Goal: Task Accomplishment & Management: Manage account settings

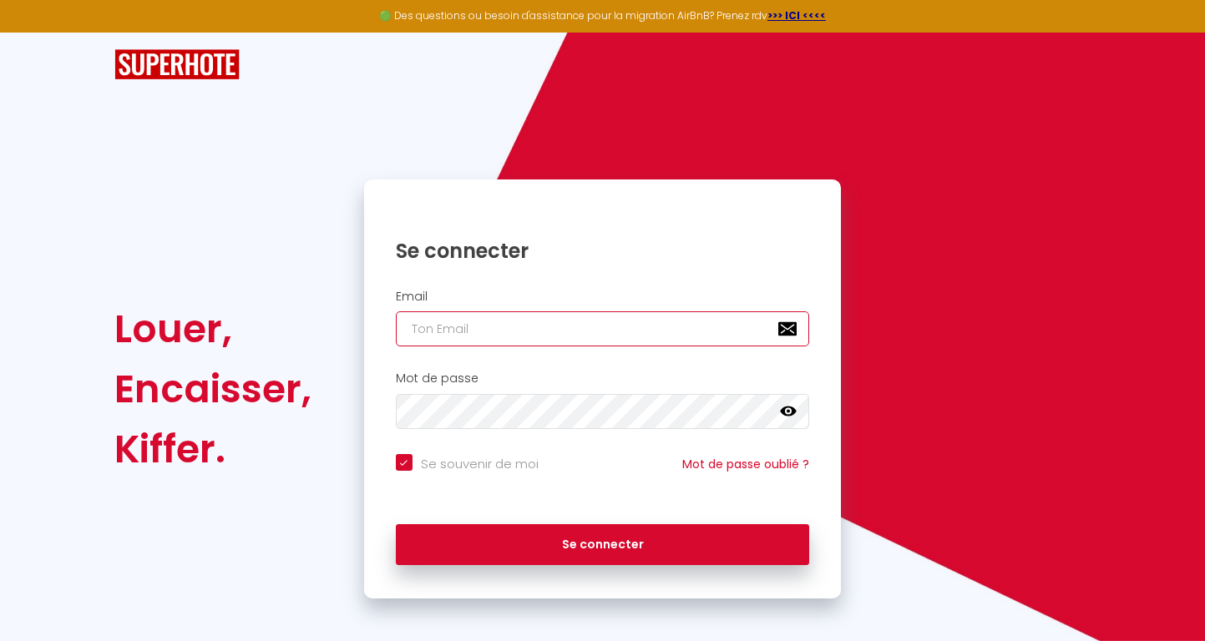
type input "[EMAIL_ADDRESS][DOMAIN_NAME]"
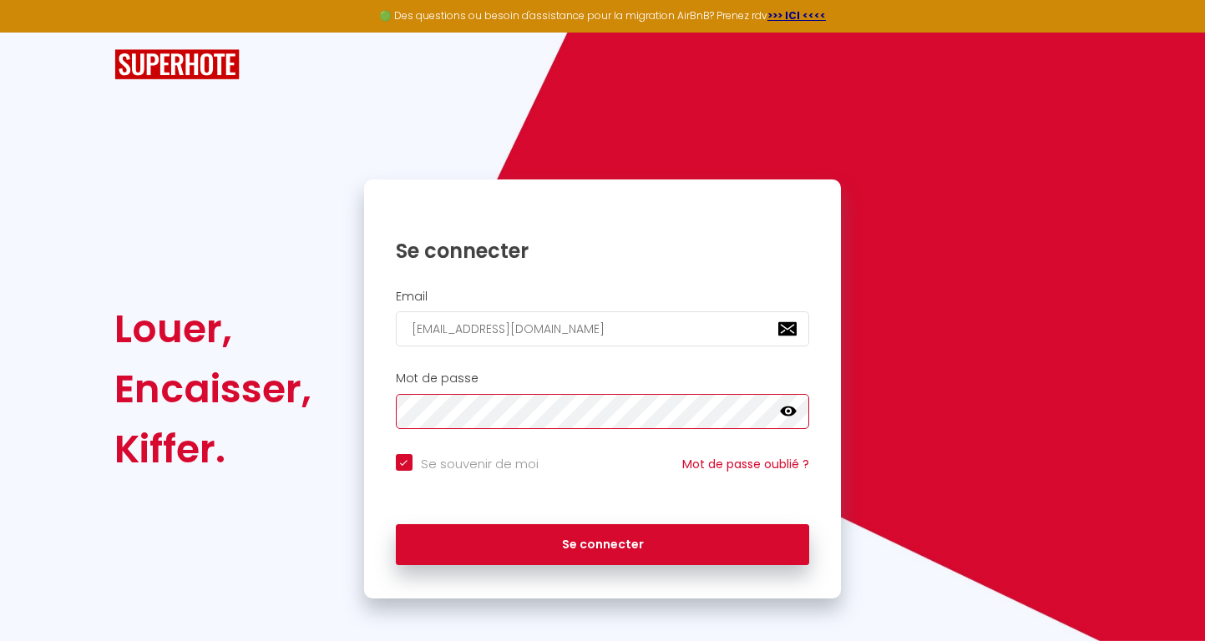
click at [602, 542] on button "Se connecter" at bounding box center [603, 546] width 414 height 42
checkbox input "true"
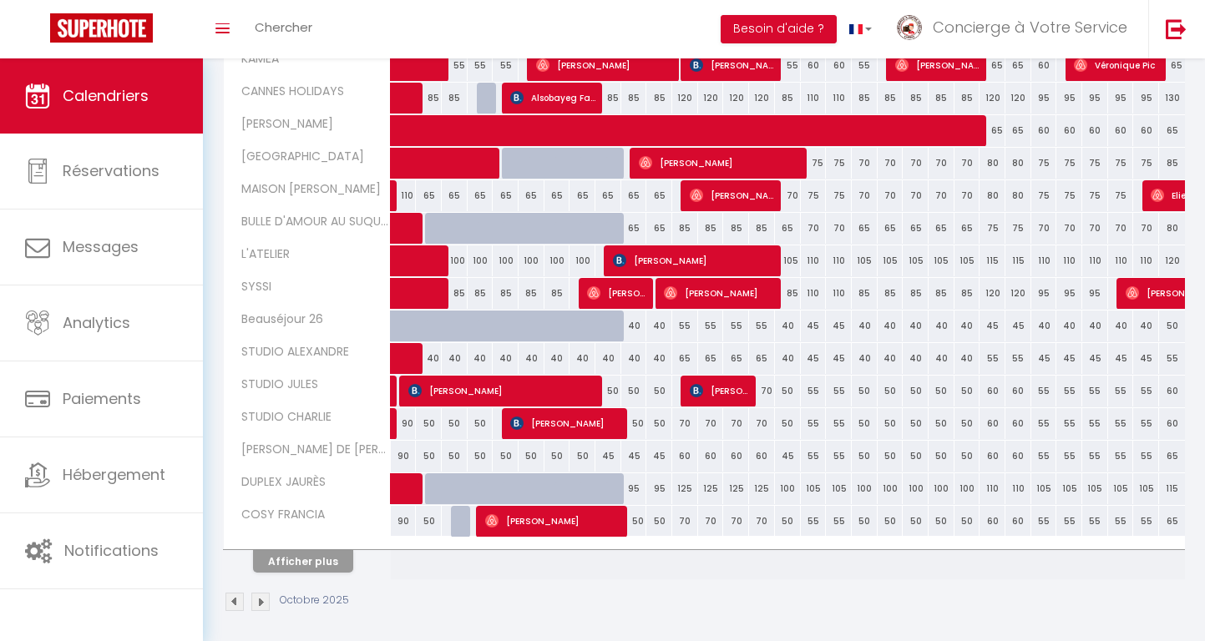
scroll to position [461, 0]
click at [694, 155] on span "[PERSON_NAME]" at bounding box center [721, 163] width 164 height 32
select select "OK"
select select "0"
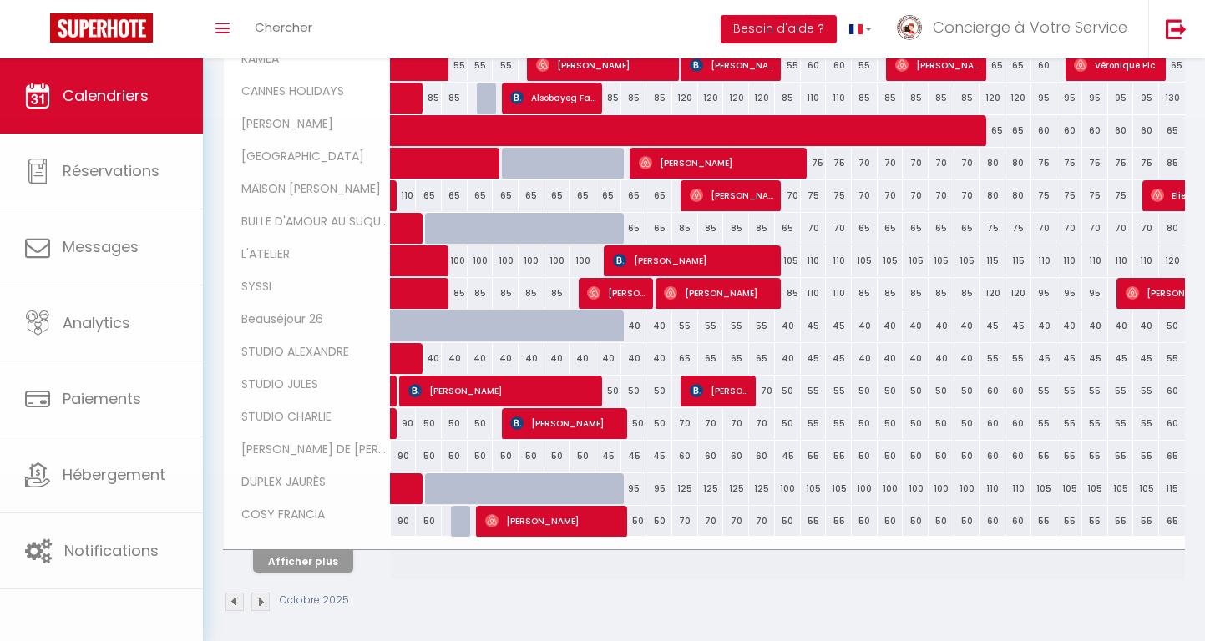
select select "0"
select select "1"
select select
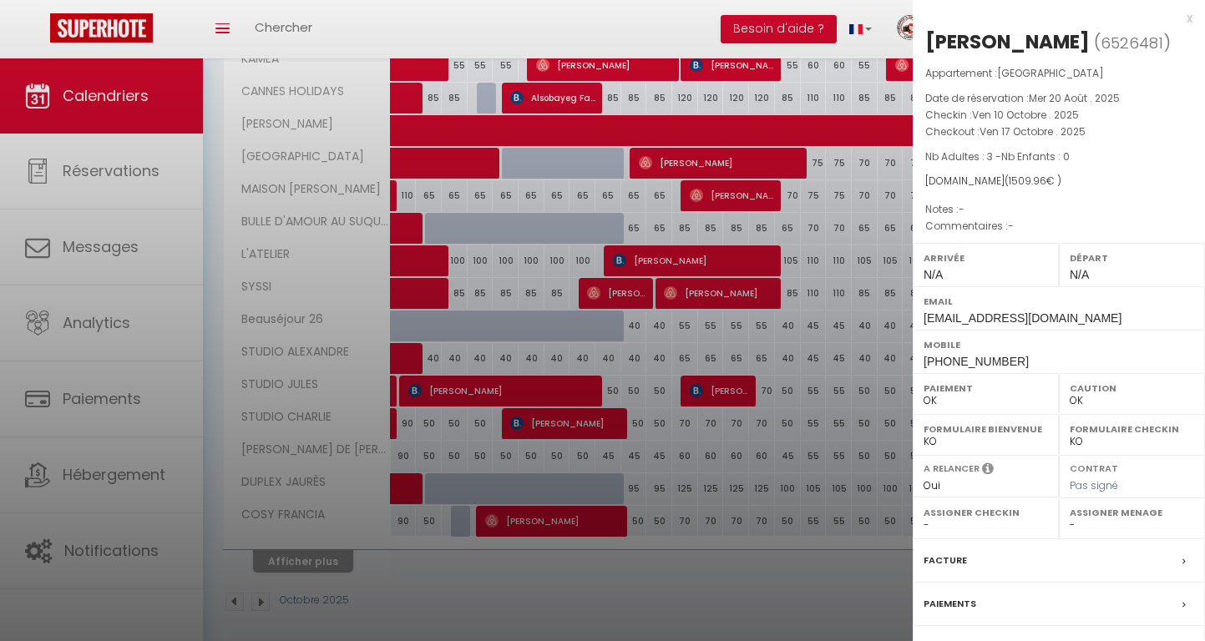
select select "37977"
click at [848, 301] on div at bounding box center [602, 320] width 1205 height 641
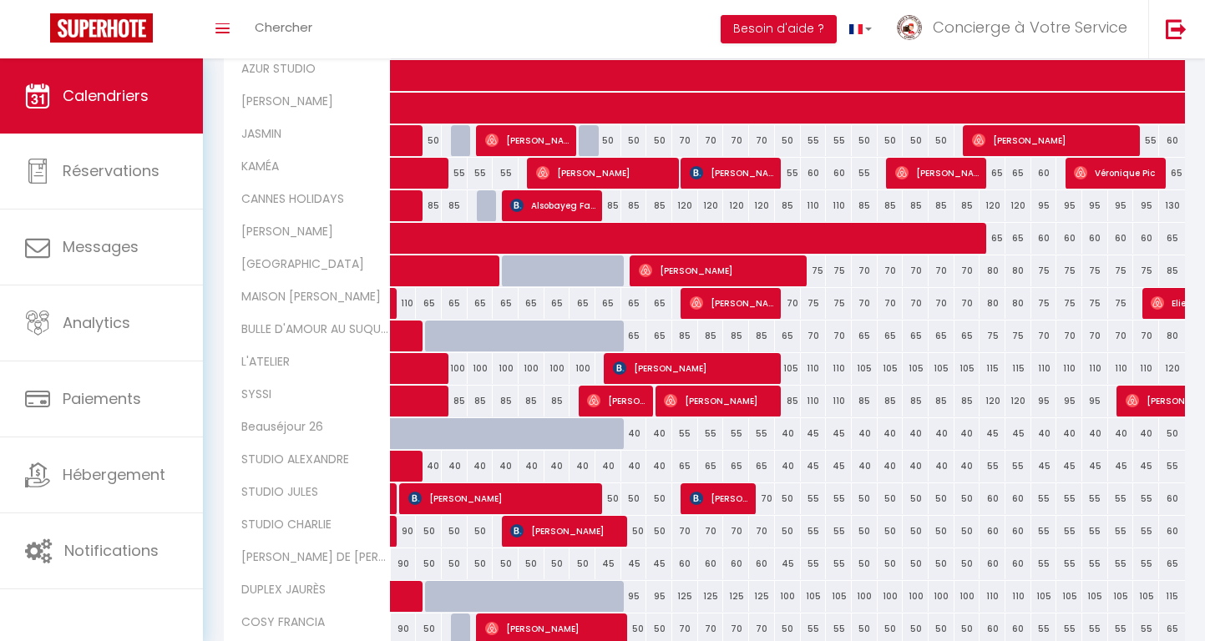
scroll to position [310, 0]
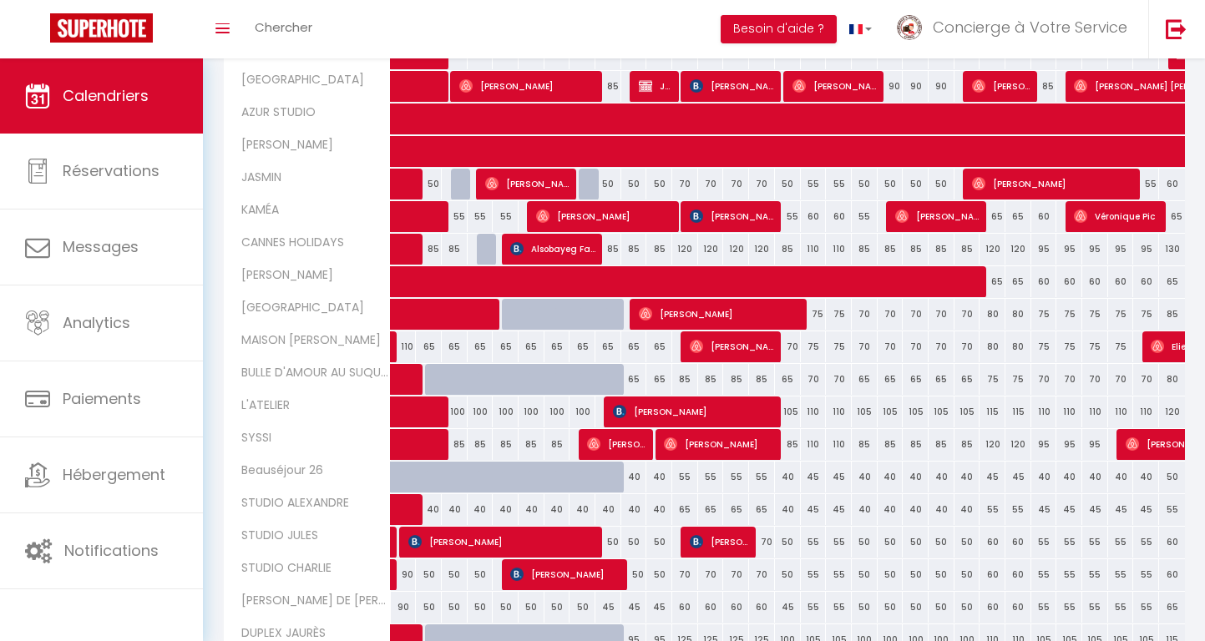
click at [486, 295] on span at bounding box center [850, 282] width 884 height 32
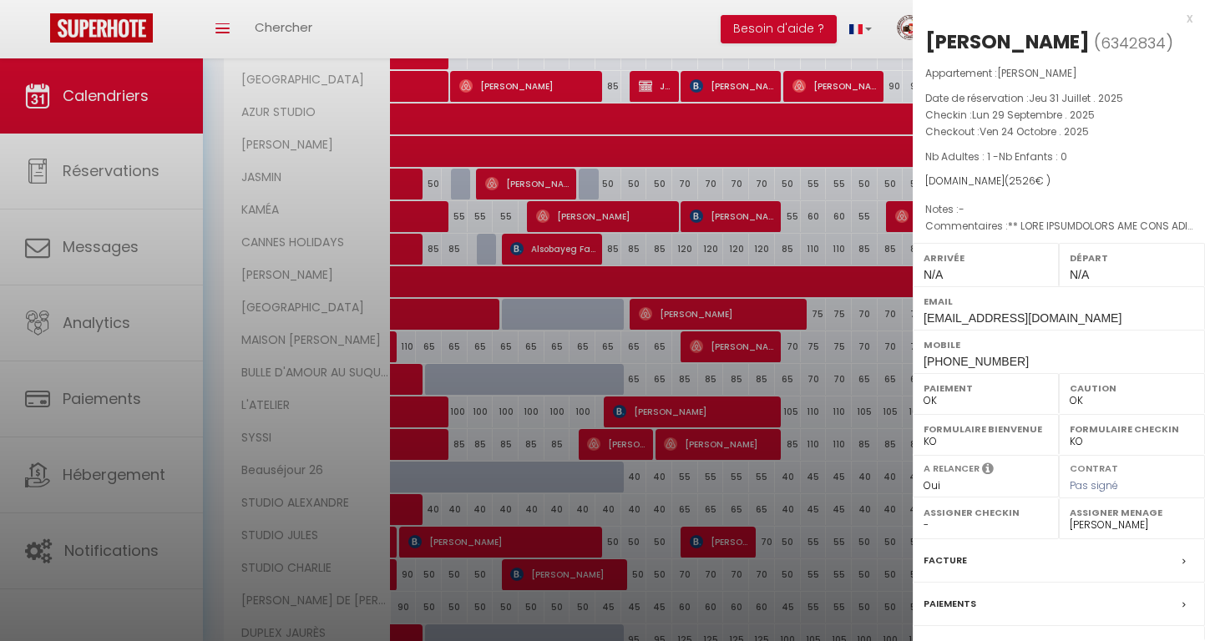
click at [601, 333] on div at bounding box center [602, 320] width 1205 height 641
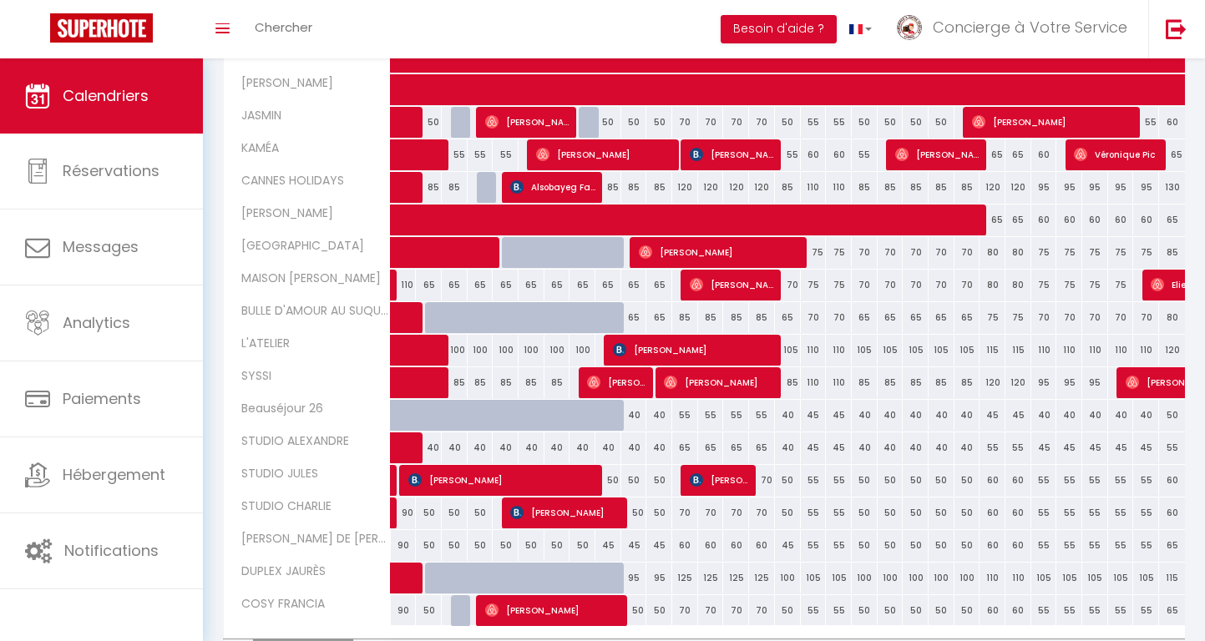
scroll to position [419, 0]
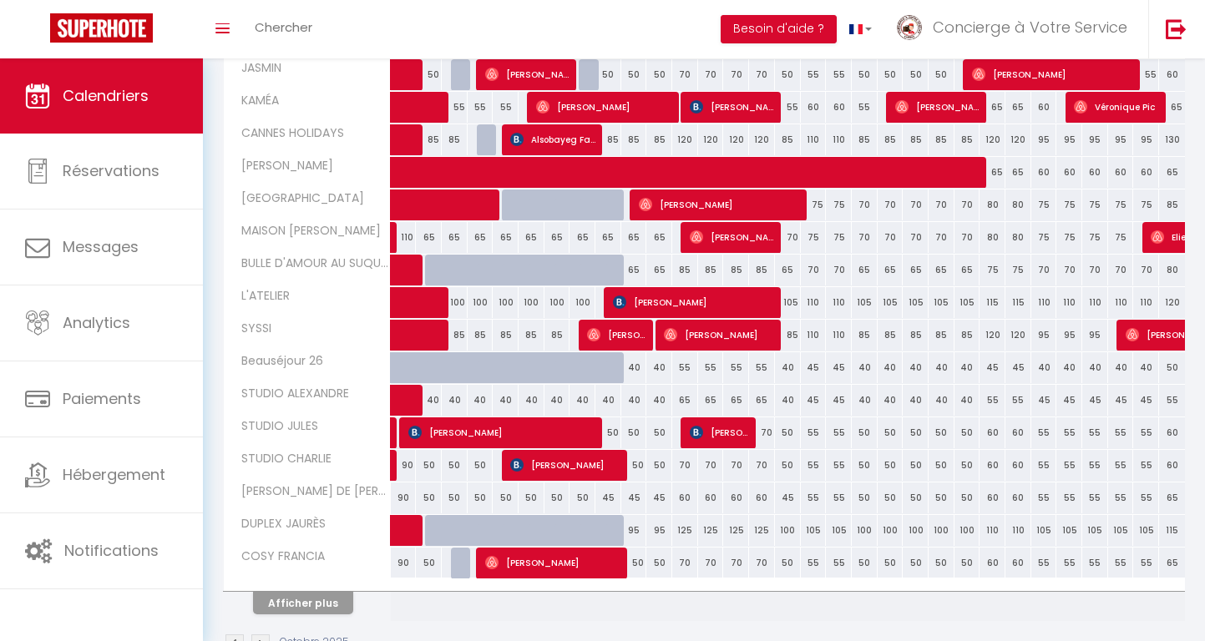
click at [327, 608] on button "Afficher plus" at bounding box center [303, 603] width 100 height 23
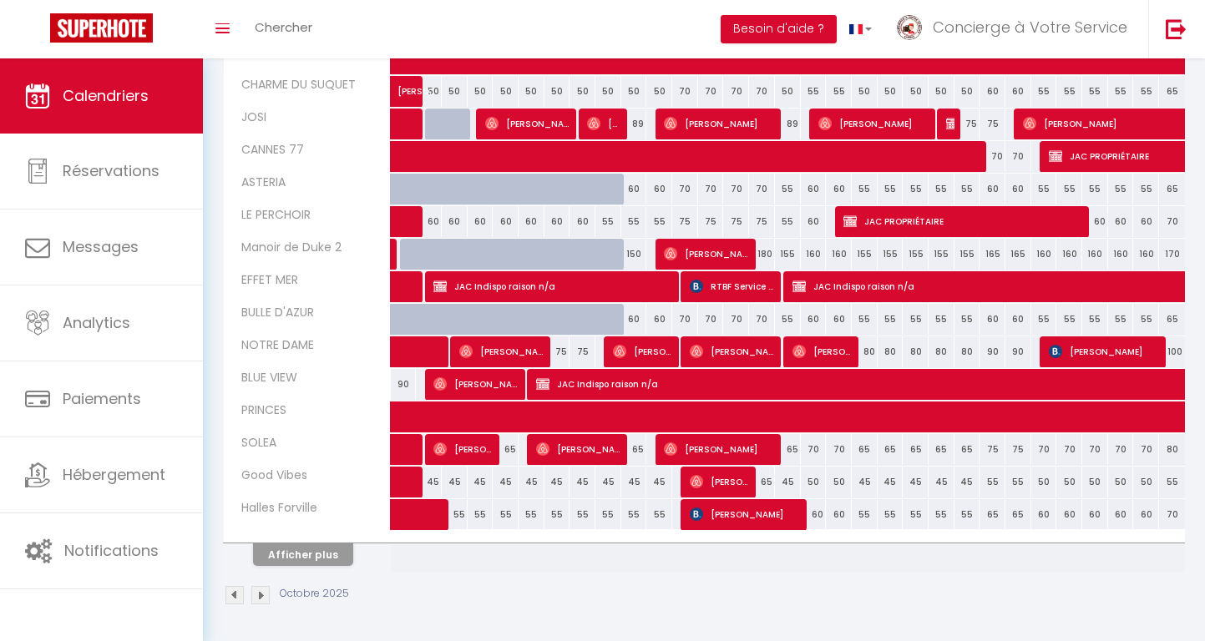
scroll to position [1118, 0]
